Goal: Transaction & Acquisition: Purchase product/service

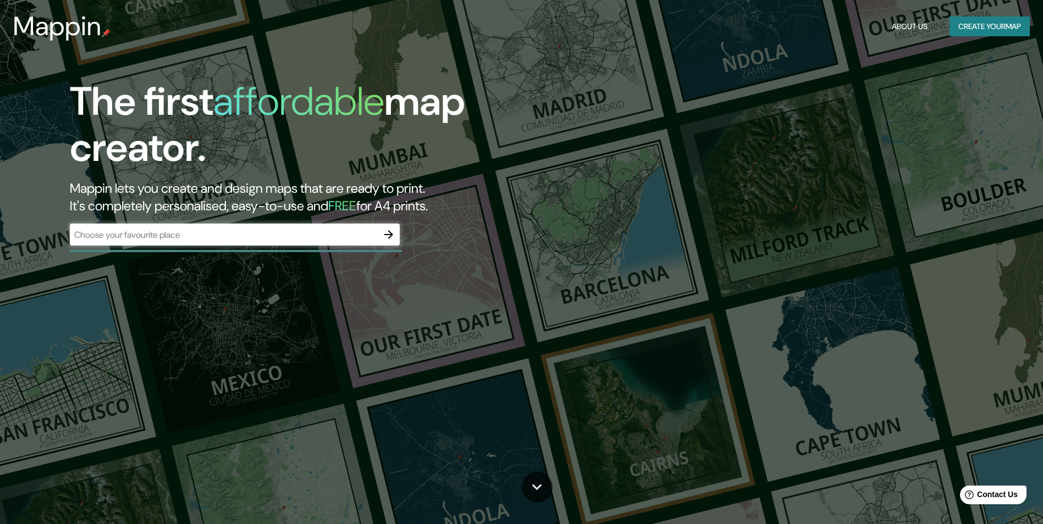
click at [400, 236] on div "The first affordable map creator. Mappin lets you create and design maps that a…" at bounding box center [331, 168] width 626 height 178
click at [392, 236] on icon "button" at bounding box center [388, 234] width 13 height 13
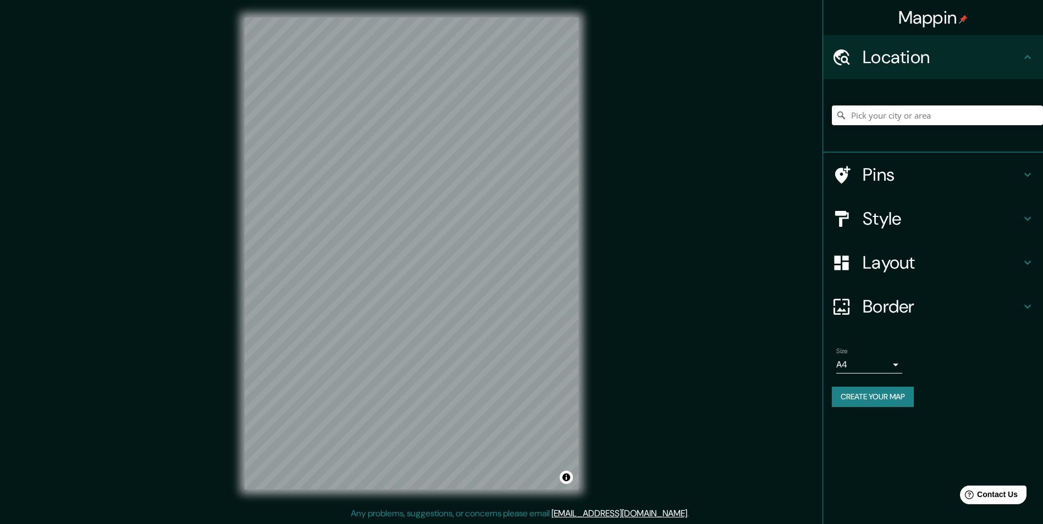
click at [931, 119] on input "Pick your city or area" at bounding box center [937, 116] width 211 height 20
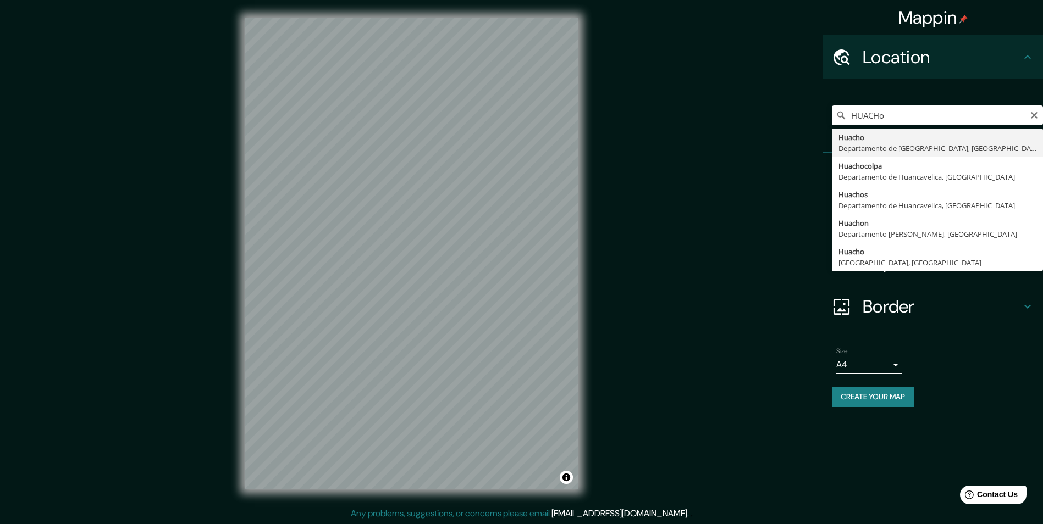
type input "[GEOGRAPHIC_DATA], [GEOGRAPHIC_DATA], [GEOGRAPHIC_DATA]"
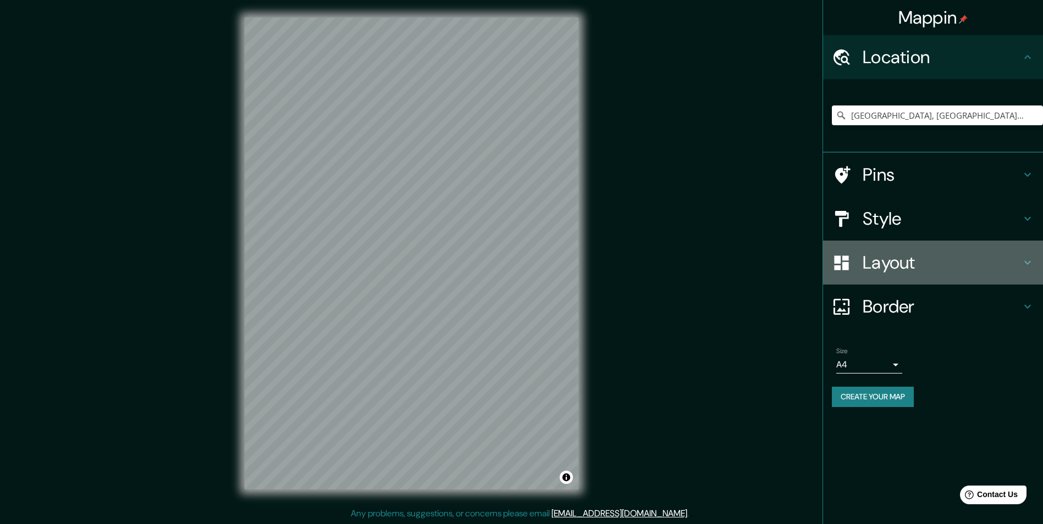
click at [907, 263] on h4 "Layout" at bounding box center [942, 263] width 158 height 22
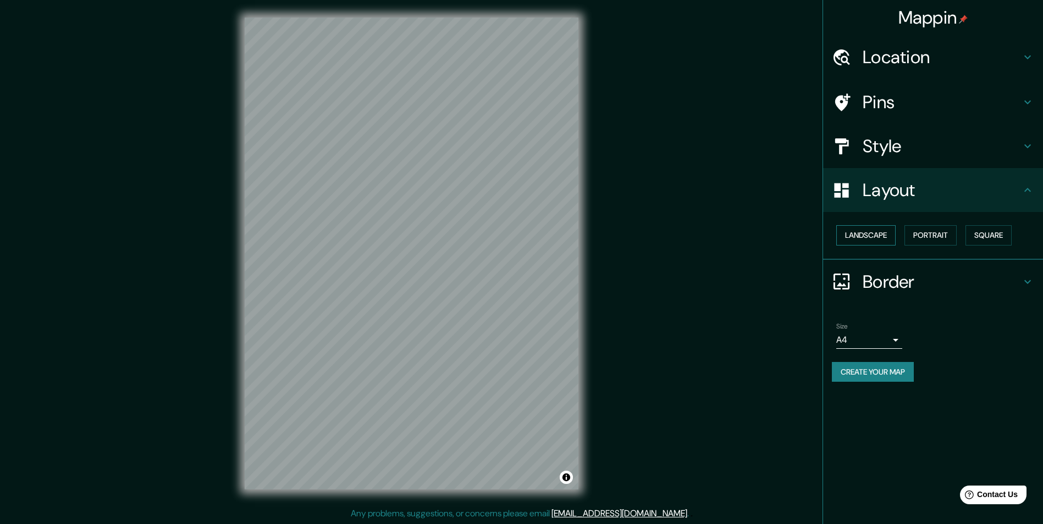
click at [875, 237] on button "Landscape" at bounding box center [865, 235] width 59 height 20
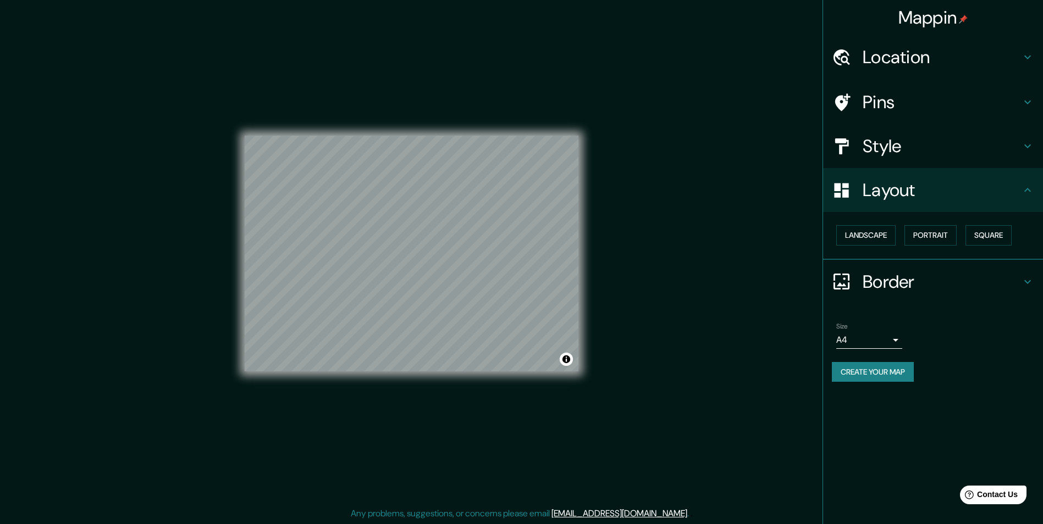
click at [947, 156] on h4 "Style" at bounding box center [942, 146] width 158 height 22
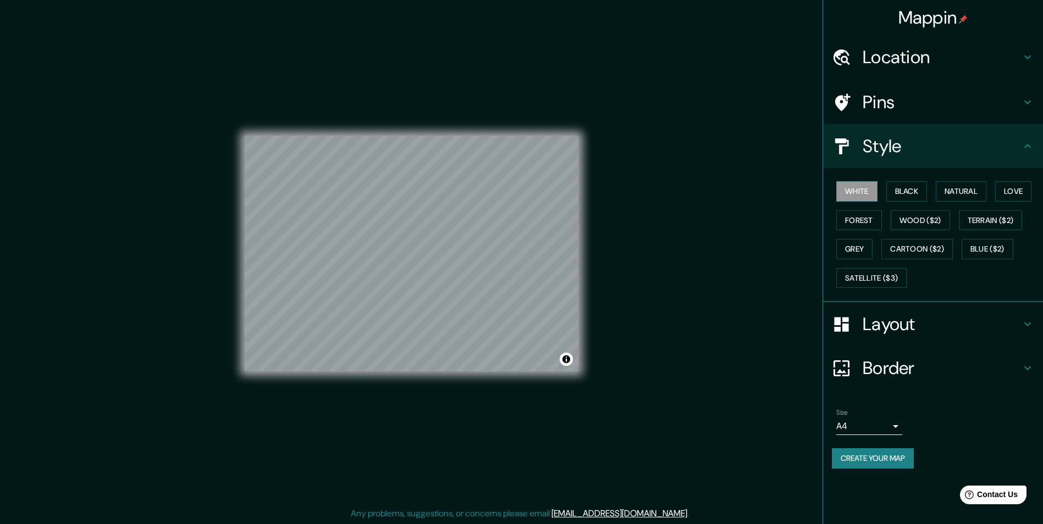
click at [947, 156] on h4 "Style" at bounding box center [942, 146] width 158 height 22
click at [935, 106] on h4 "Pins" at bounding box center [942, 102] width 158 height 22
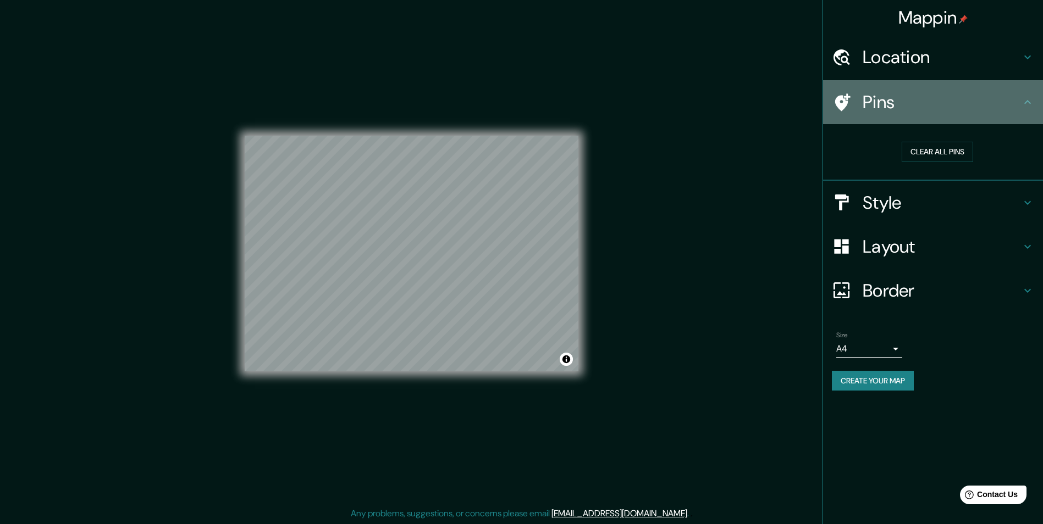
click at [935, 106] on h4 "Pins" at bounding box center [942, 102] width 158 height 22
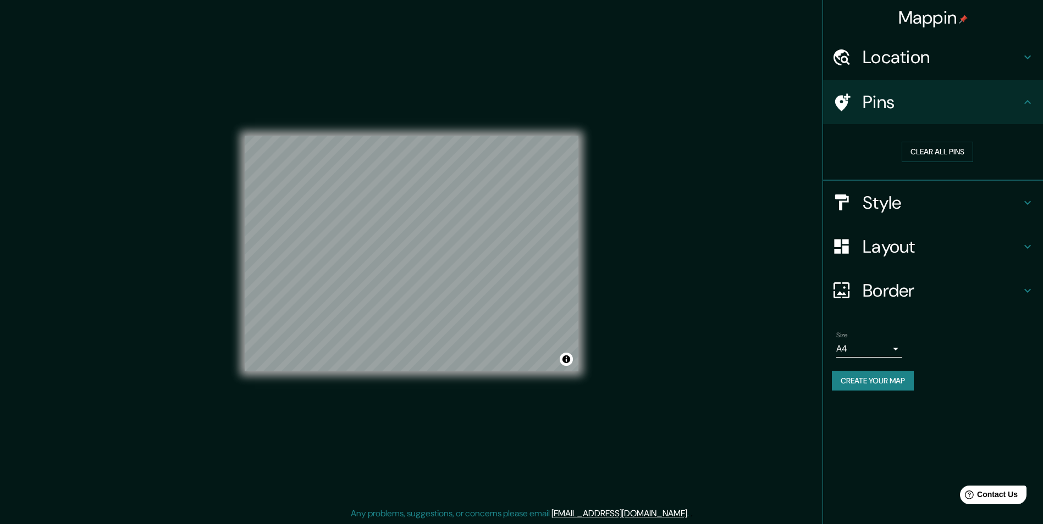
click at [878, 249] on h4 "Layout" at bounding box center [942, 247] width 158 height 22
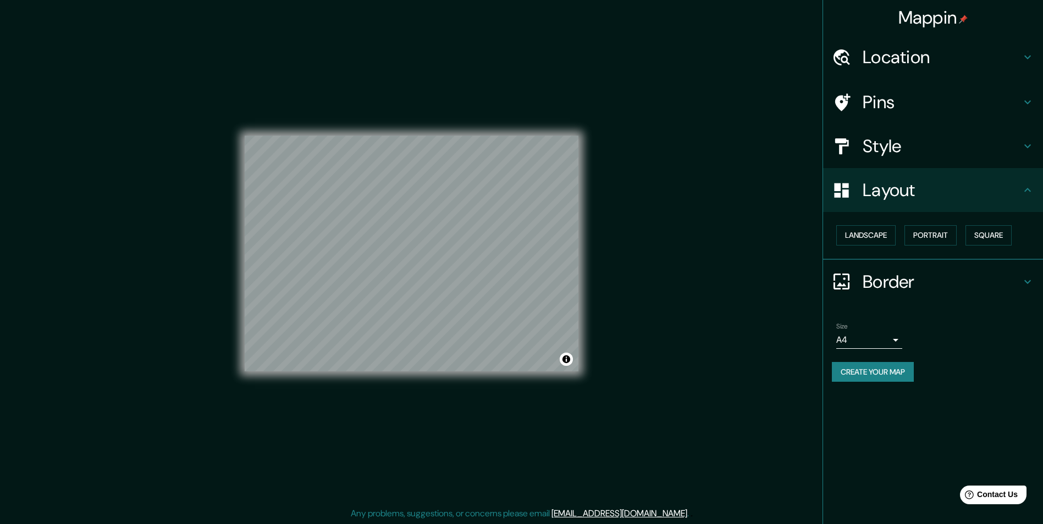
click at [891, 198] on h4 "Layout" at bounding box center [942, 190] width 158 height 22
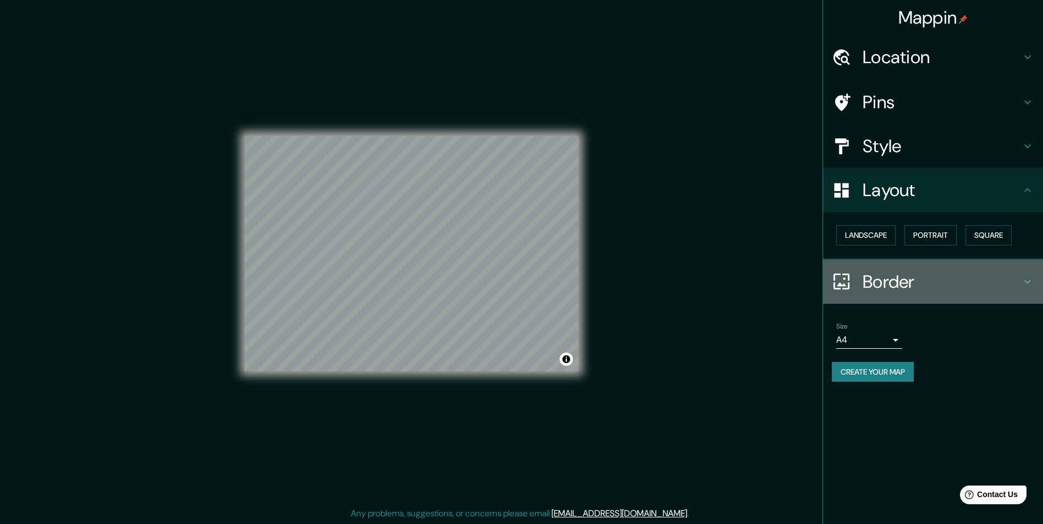
click at [876, 266] on div "Border" at bounding box center [933, 282] width 220 height 44
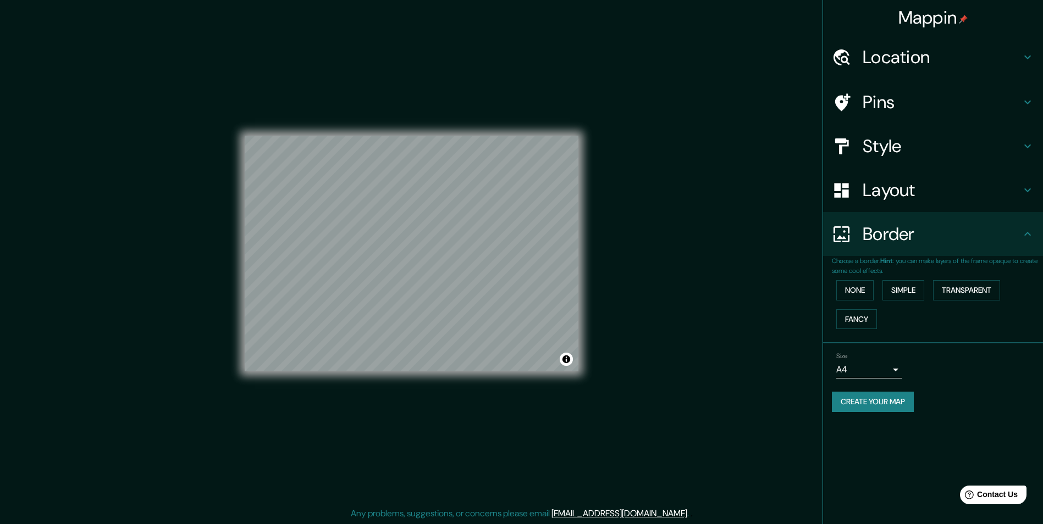
click at [881, 250] on div "Border" at bounding box center [933, 234] width 220 height 44
click at [867, 370] on body "Mappin Location [GEOGRAPHIC_DATA], [GEOGRAPHIC_DATA], [GEOGRAPHIC_DATA] Pins St…" at bounding box center [521, 262] width 1043 height 524
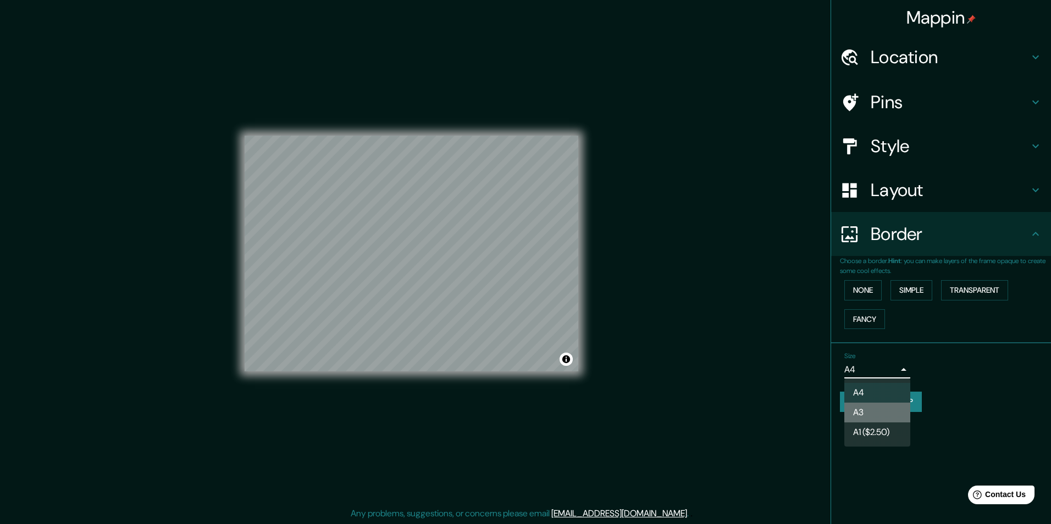
click at [865, 403] on li "A3" at bounding box center [877, 413] width 66 height 20
type input "a4"
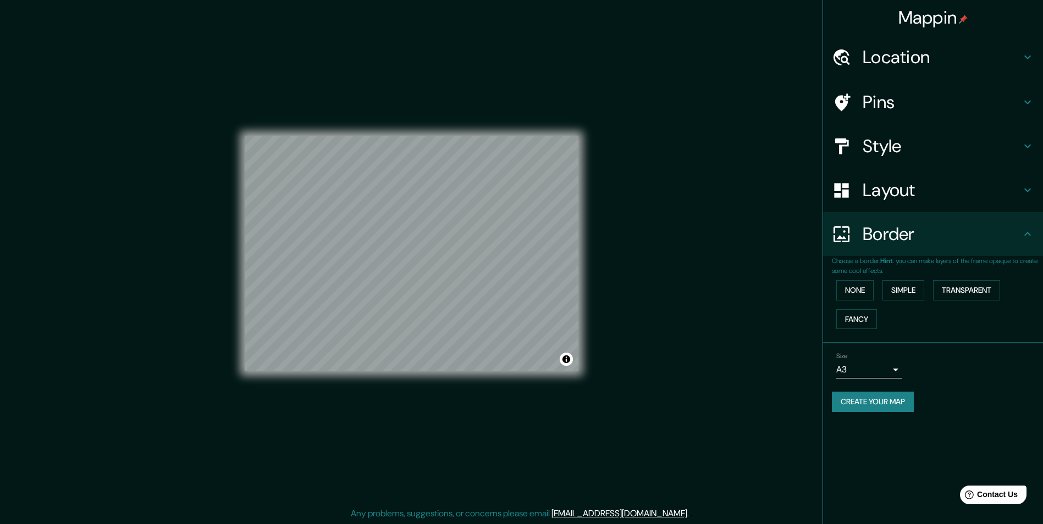
drag, startPoint x: 620, startPoint y: 327, endPoint x: 653, endPoint y: 342, distance: 35.9
click at [652, 342] on div "Mappin Location [GEOGRAPHIC_DATA], [GEOGRAPHIC_DATA], [GEOGRAPHIC_DATA] Pins St…" at bounding box center [521, 262] width 1043 height 525
click at [952, 202] on div "Layout" at bounding box center [933, 190] width 220 height 44
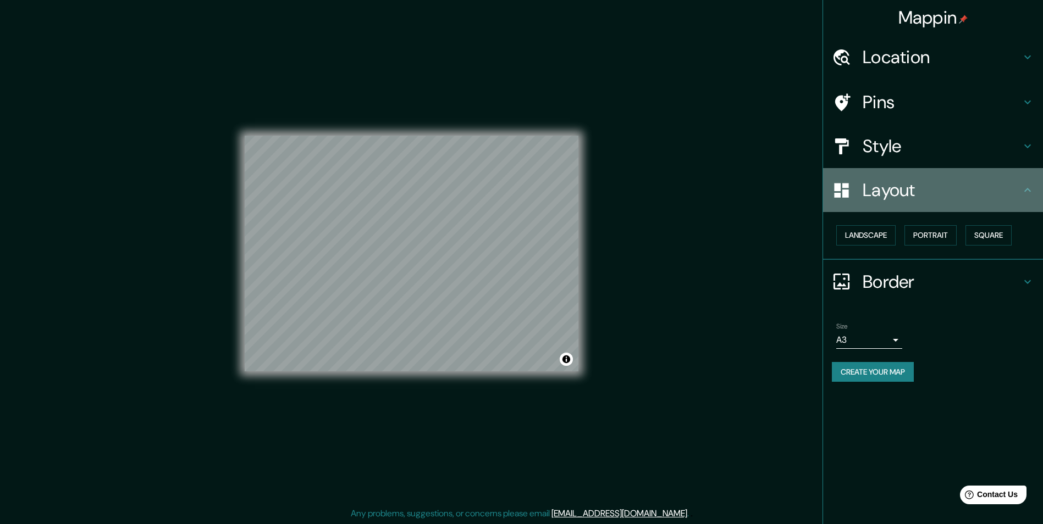
click at [962, 197] on h4 "Layout" at bounding box center [942, 190] width 158 height 22
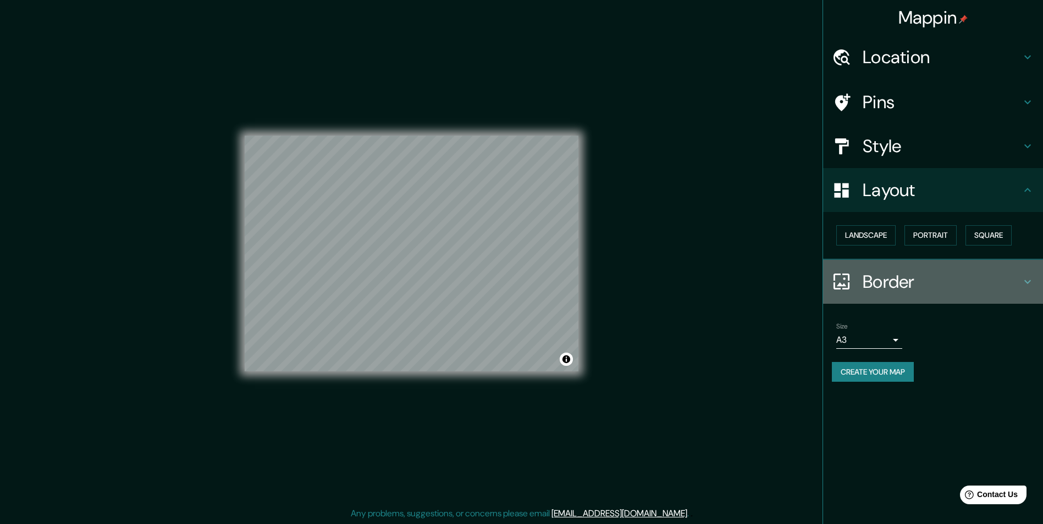
click at [914, 287] on h4 "Border" at bounding box center [942, 282] width 158 height 22
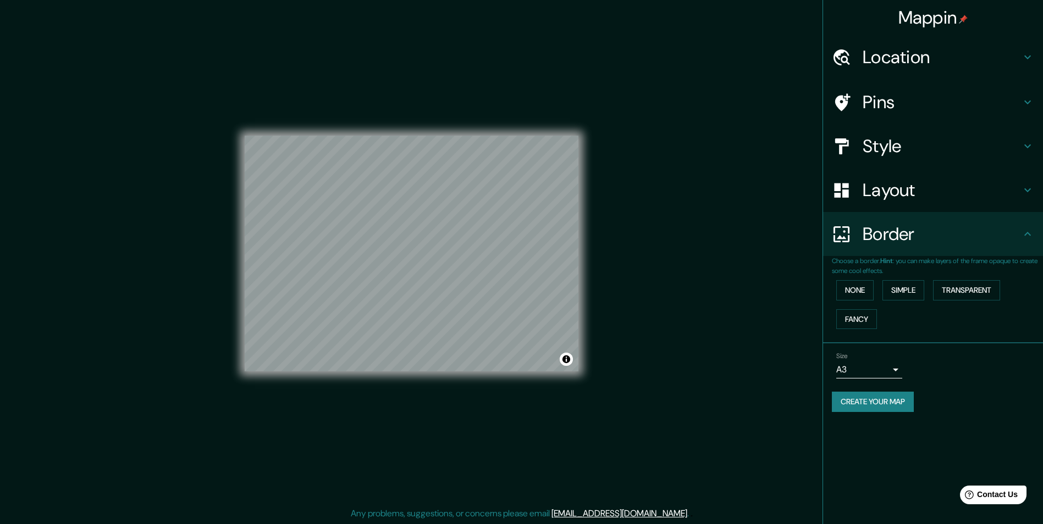
click at [911, 141] on h4 "Style" at bounding box center [942, 146] width 158 height 22
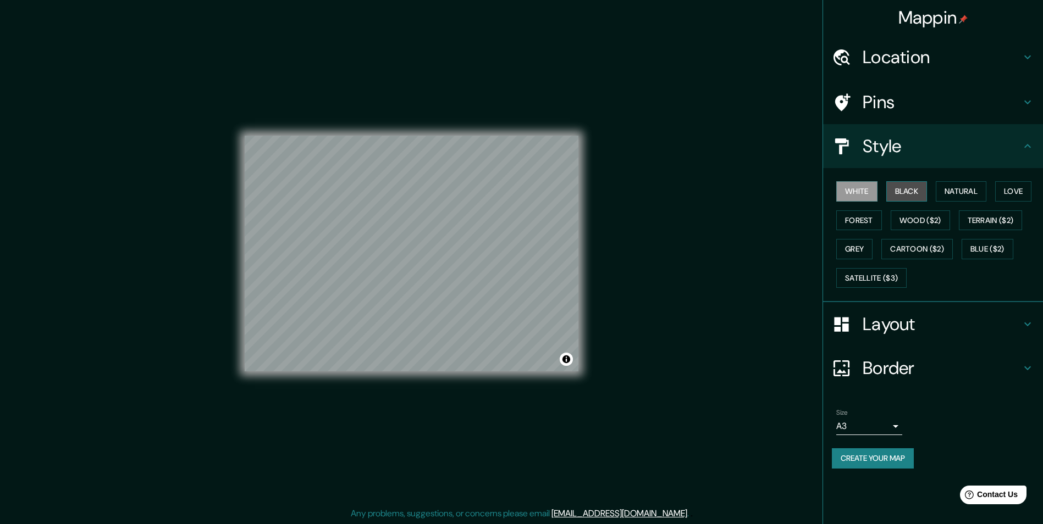
click at [907, 188] on button "Black" at bounding box center [906, 191] width 41 height 20
click at [861, 186] on button "White" at bounding box center [856, 191] width 41 height 20
click at [951, 190] on button "Natural" at bounding box center [961, 191] width 51 height 20
click at [996, 189] on div "White Black Natural Love Forest Wood ($2) Terrain ($2) Grey Cartoon ($2) Blue (…" at bounding box center [937, 234] width 211 height 115
click at [1013, 190] on button "Love" at bounding box center [1013, 191] width 36 height 20
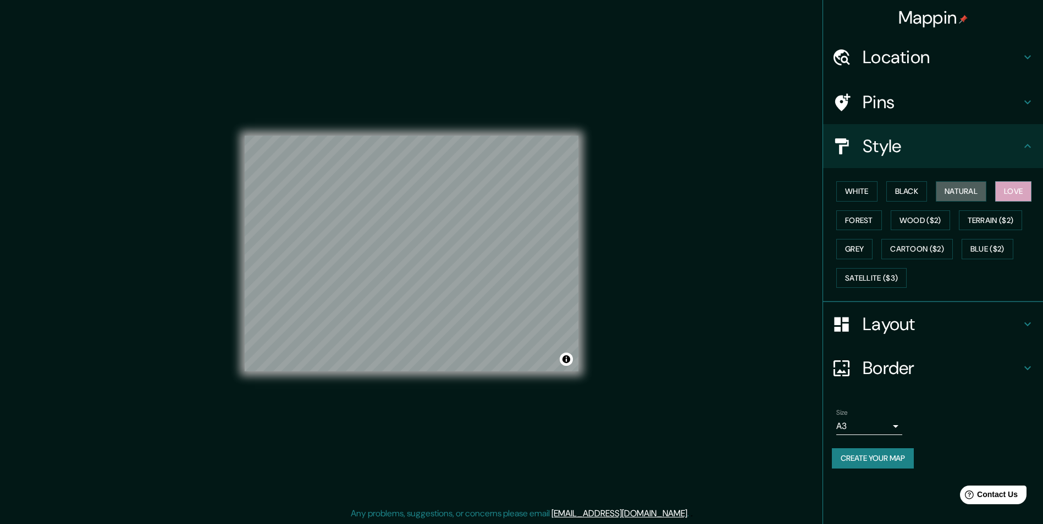
click at [936, 193] on div "White Black Natural Love Forest Wood ($2) Terrain ($2) Grey Cartoon ($2) Blue (…" at bounding box center [937, 234] width 211 height 115
click at [909, 196] on button "Black" at bounding box center [906, 191] width 41 height 20
click at [876, 190] on button "White" at bounding box center [856, 191] width 41 height 20
click at [1029, 191] on button "Love" at bounding box center [1013, 191] width 36 height 20
click at [861, 229] on button "Forest" at bounding box center [859, 221] width 46 height 20
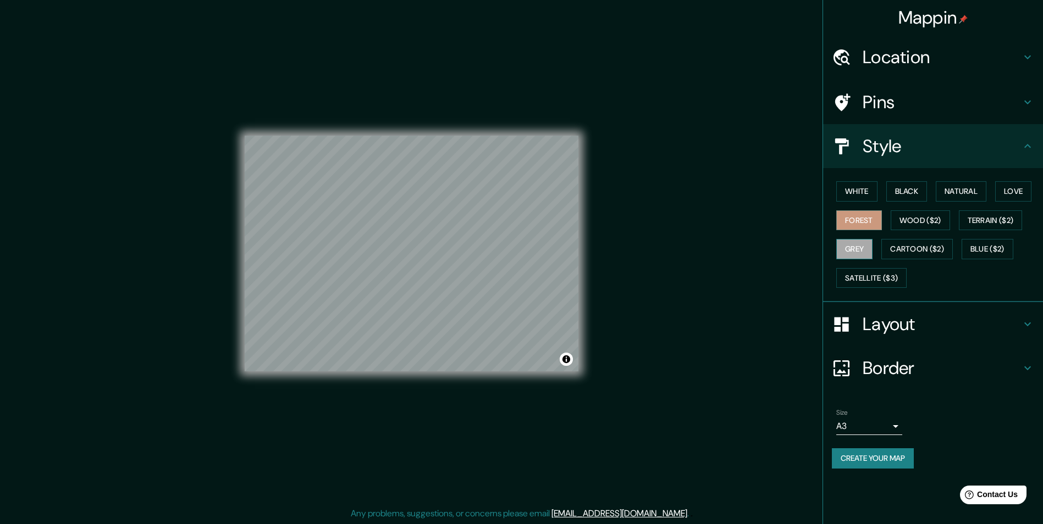
click at [855, 251] on button "Grey" at bounding box center [854, 249] width 36 height 20
click at [856, 203] on div "White Black Natural Love Forest Wood ($2) Terrain ($2) Grey Cartoon ($2) Blue (…" at bounding box center [937, 234] width 211 height 115
click at [858, 198] on button "White" at bounding box center [856, 191] width 41 height 20
click at [894, 194] on button "Black" at bounding box center [906, 191] width 41 height 20
click at [946, 193] on button "Natural" at bounding box center [961, 191] width 51 height 20
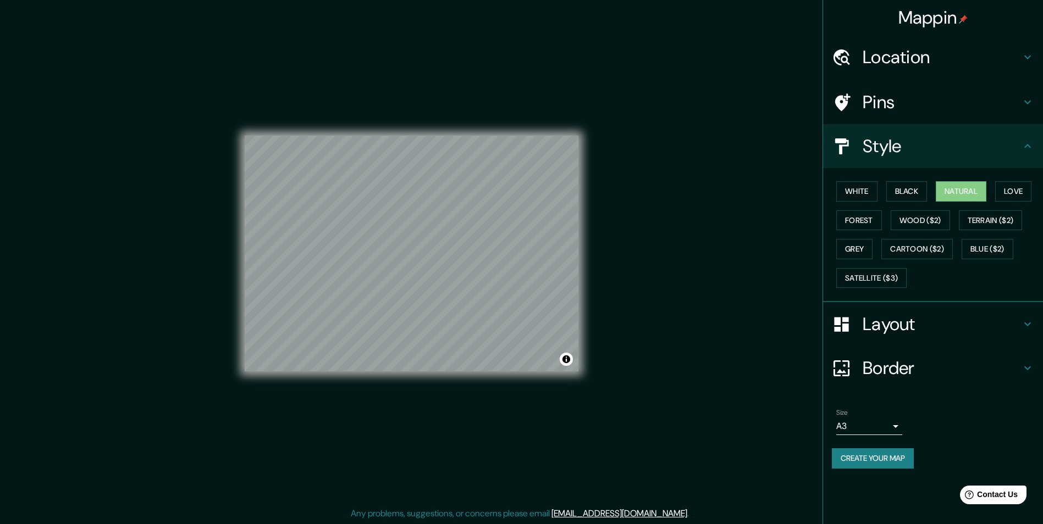
click at [992, 195] on div "White Black Natural Love Forest Wood ($2) Terrain ($2) Grey Cartoon ($2) Blue (…" at bounding box center [937, 234] width 211 height 115
click at [1011, 197] on button "Love" at bounding box center [1013, 191] width 36 height 20
click at [977, 195] on button "Natural" at bounding box center [961, 191] width 51 height 20
click at [1019, 191] on button "Love" at bounding box center [1013, 191] width 36 height 20
click at [853, 452] on button "Create your map" at bounding box center [873, 459] width 82 height 20
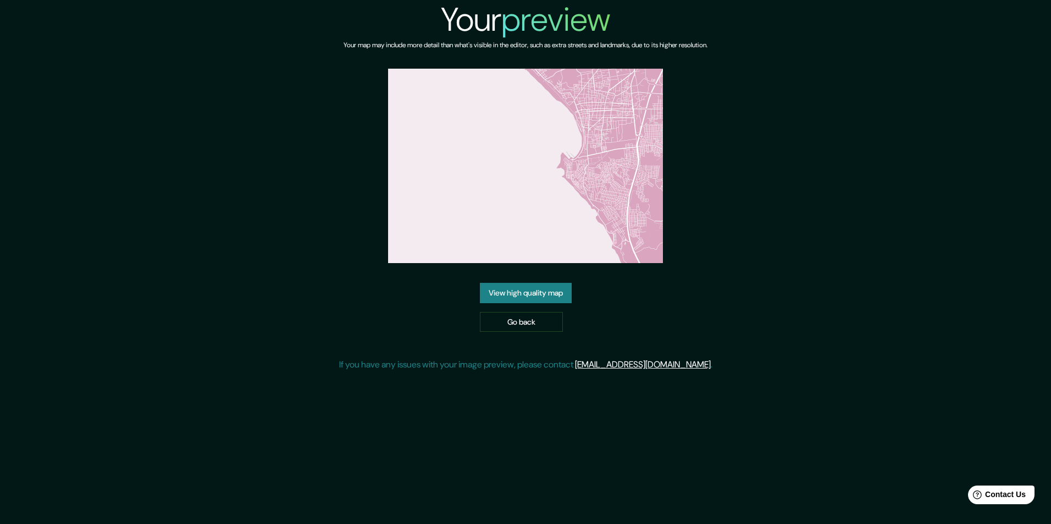
click at [502, 284] on link "View high quality map" at bounding box center [526, 293] width 92 height 20
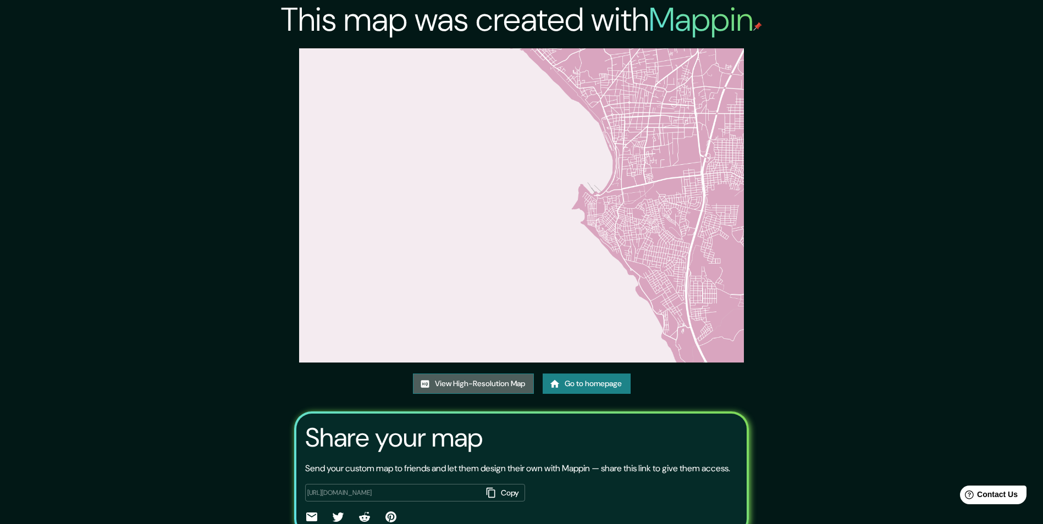
click at [494, 382] on link "View High-Resolution Map" at bounding box center [473, 384] width 121 height 20
